Goal: Communication & Community: Connect with others

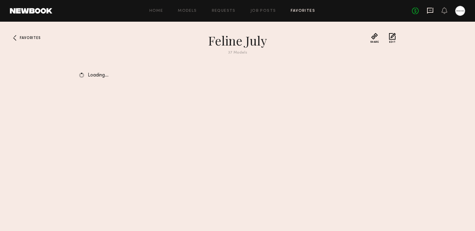
click at [428, 12] on icon at bounding box center [430, 11] width 6 height 6
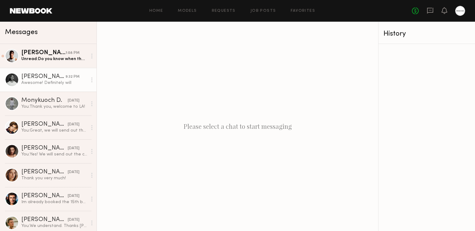
click at [45, 78] on div "[PERSON_NAME]" at bounding box center [43, 77] width 44 height 6
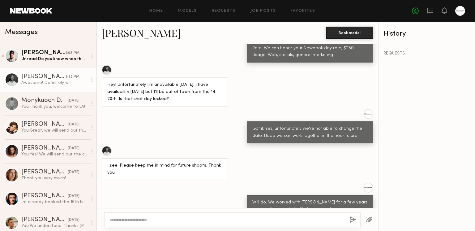
scroll to position [328, 0]
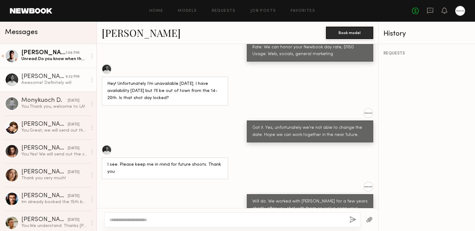
click at [56, 65] on link "[PERSON_NAME] 1:08 PM Unread: Do you know when there will be confirmation of th…" at bounding box center [48, 56] width 97 height 24
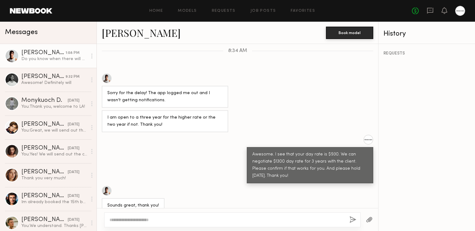
scroll to position [334, 0]
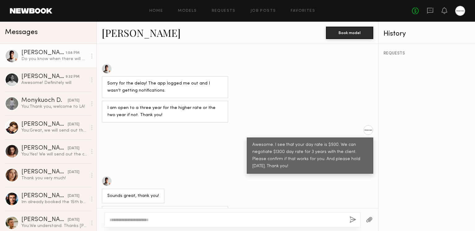
click at [123, 37] on link "[PERSON_NAME]" at bounding box center [141, 32] width 79 height 13
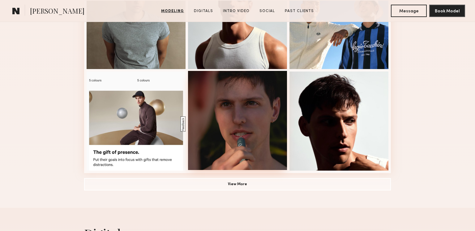
scroll to position [405, 0]
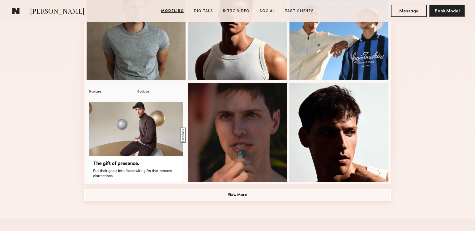
click at [245, 194] on button "View More" at bounding box center [237, 195] width 307 height 12
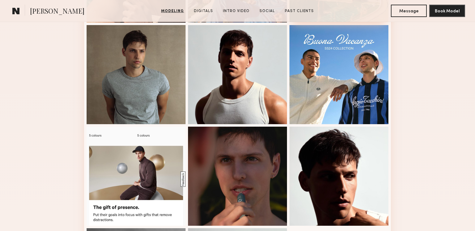
scroll to position [462, 0]
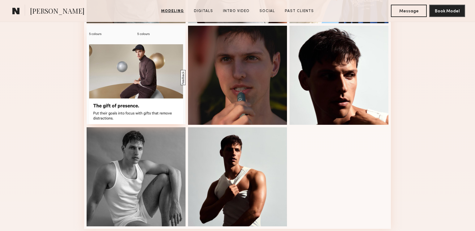
click at [160, 87] on div at bounding box center [136, 74] width 99 height 99
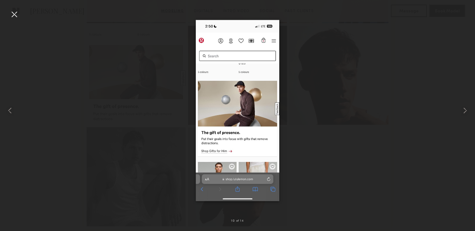
click at [431, 64] on div at bounding box center [237, 110] width 475 height 201
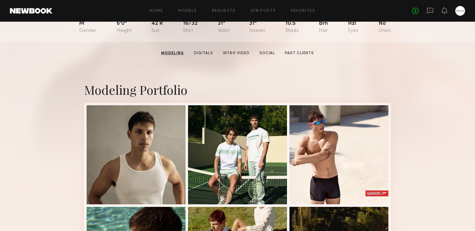
scroll to position [0, 0]
